Goal: Find specific page/section: Find specific page/section

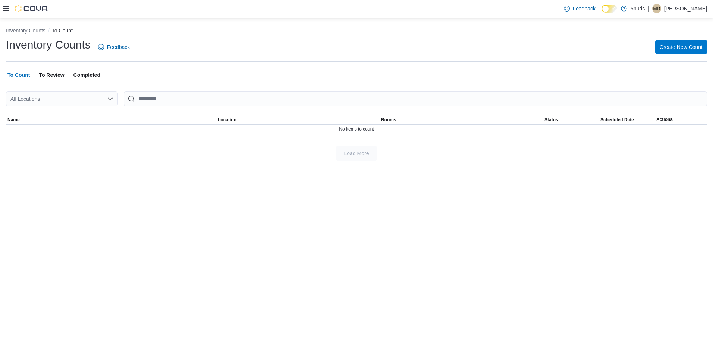
click at [4, 8] on icon at bounding box center [6, 9] width 6 height 6
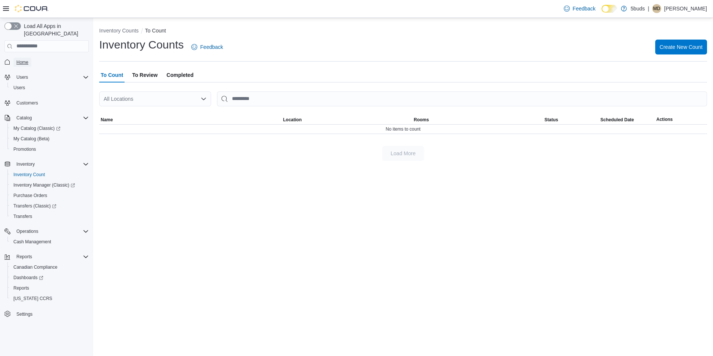
click at [18, 59] on span "Home" at bounding box center [22, 62] width 12 height 6
